Goal: Find contact information: Find contact information

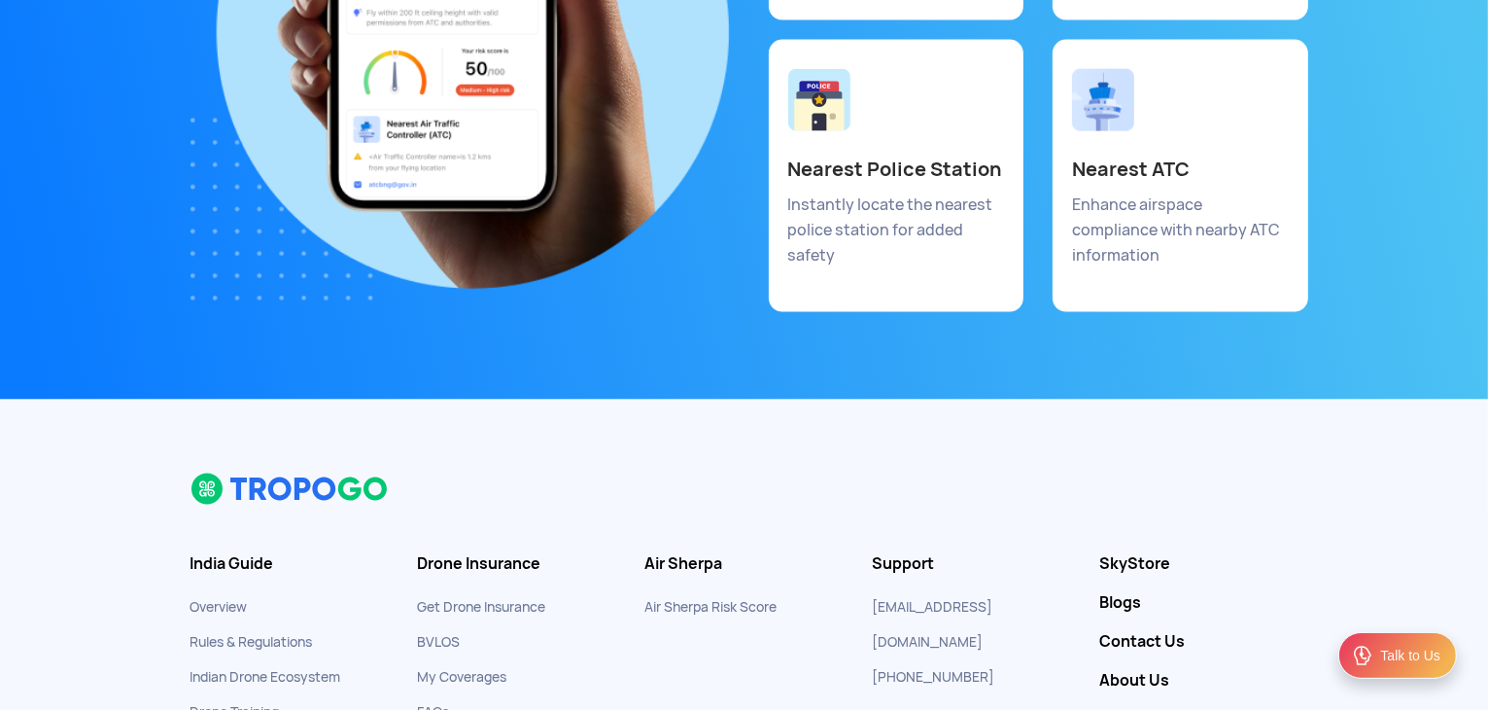
scroll to position [10546, 0]
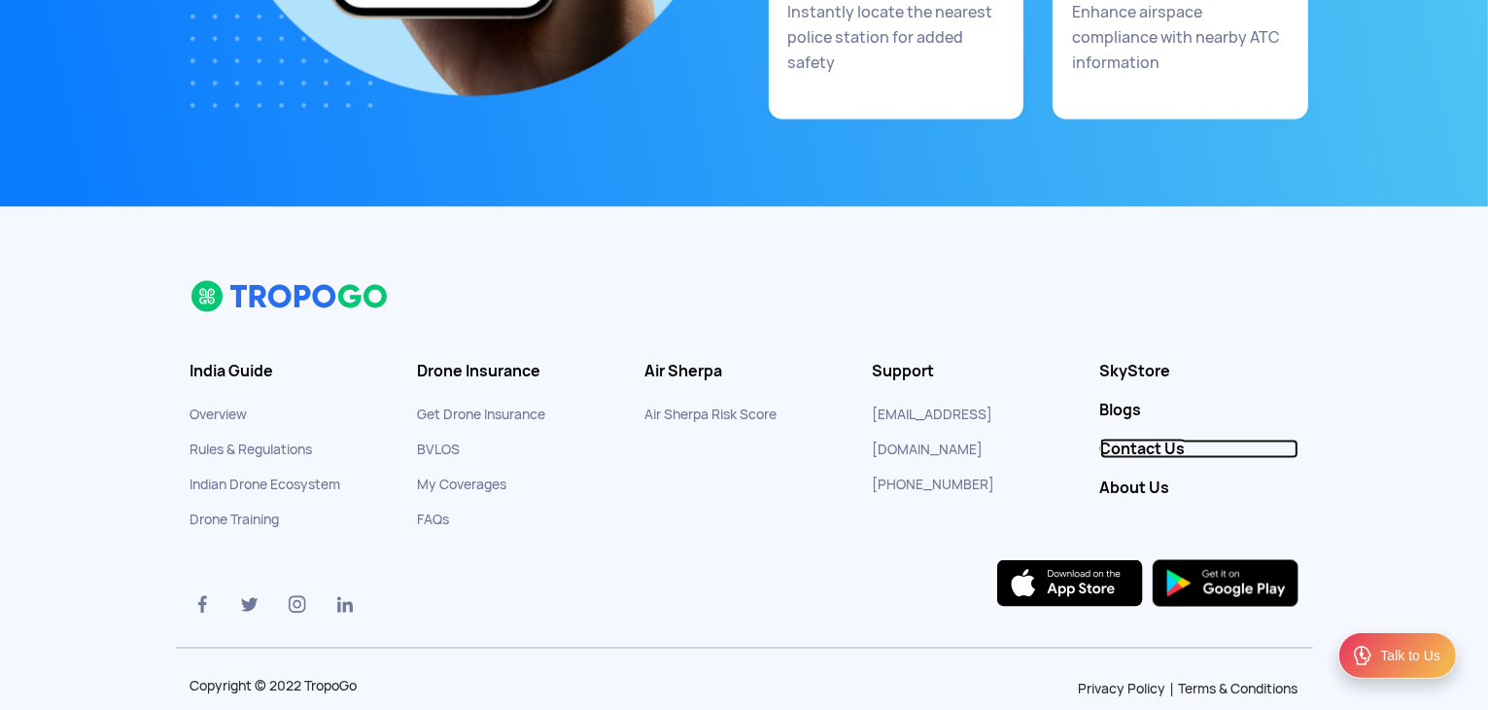
click at [1130, 439] on link "Contact Us" at bounding box center [1199, 448] width 198 height 19
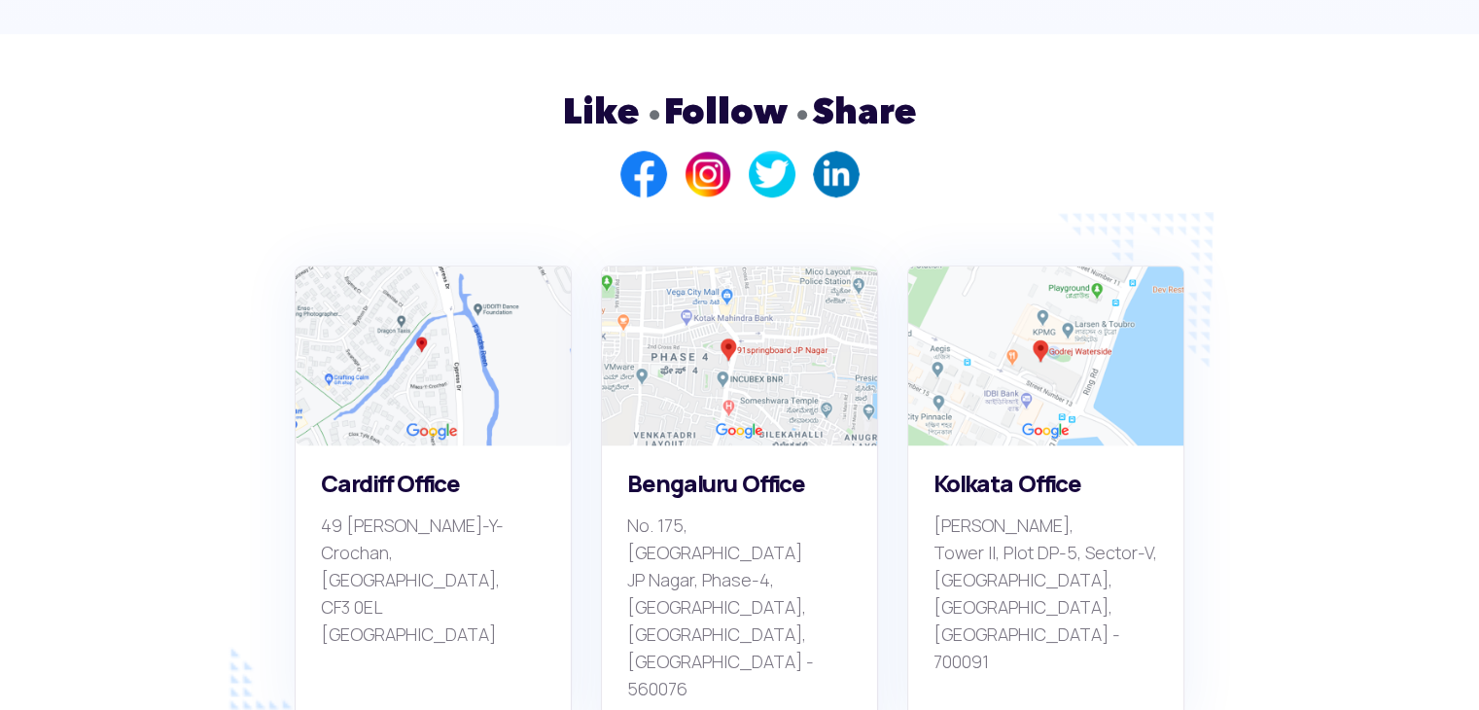
scroll to position [1904, 0]
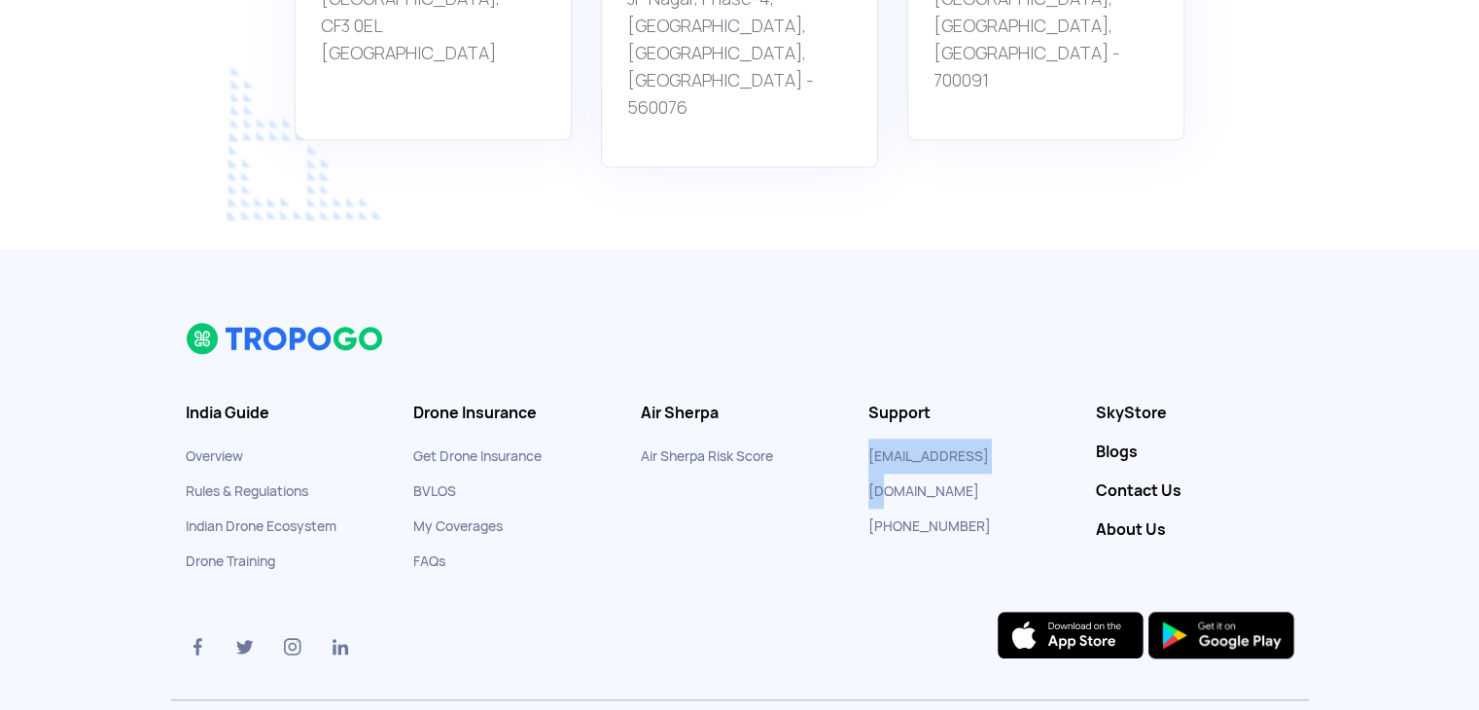
drag, startPoint x: 1011, startPoint y: 349, endPoint x: 920, endPoint y: 340, distance: 91.8
click at [865, 403] on div "Support [EMAIL_ADDRESS][DOMAIN_NAME] [PHONE_NUMBER]" at bounding box center [967, 473] width 227 height 140
click at [996, 322] on div at bounding box center [739, 338] width 1137 height 33
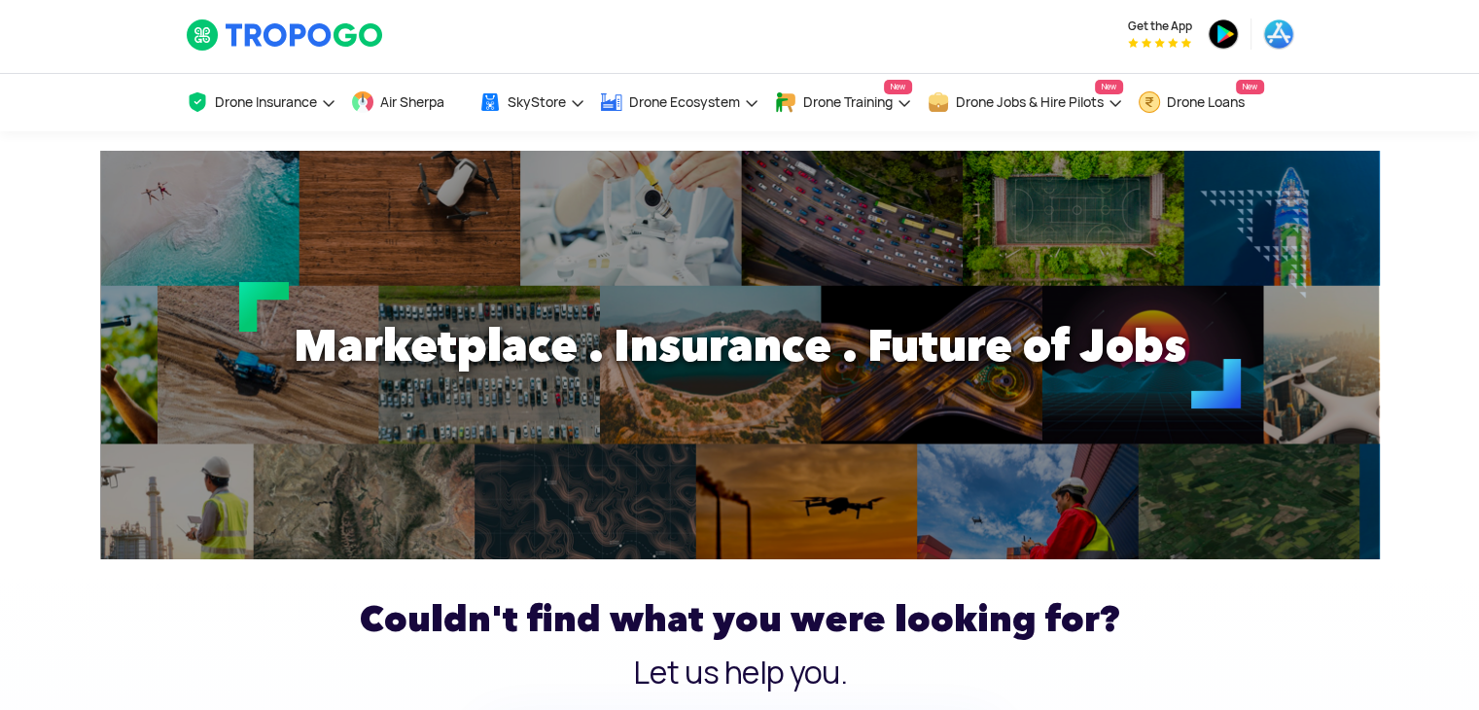
scroll to position [0, 0]
